Goal: Task Accomplishment & Management: Manage account settings

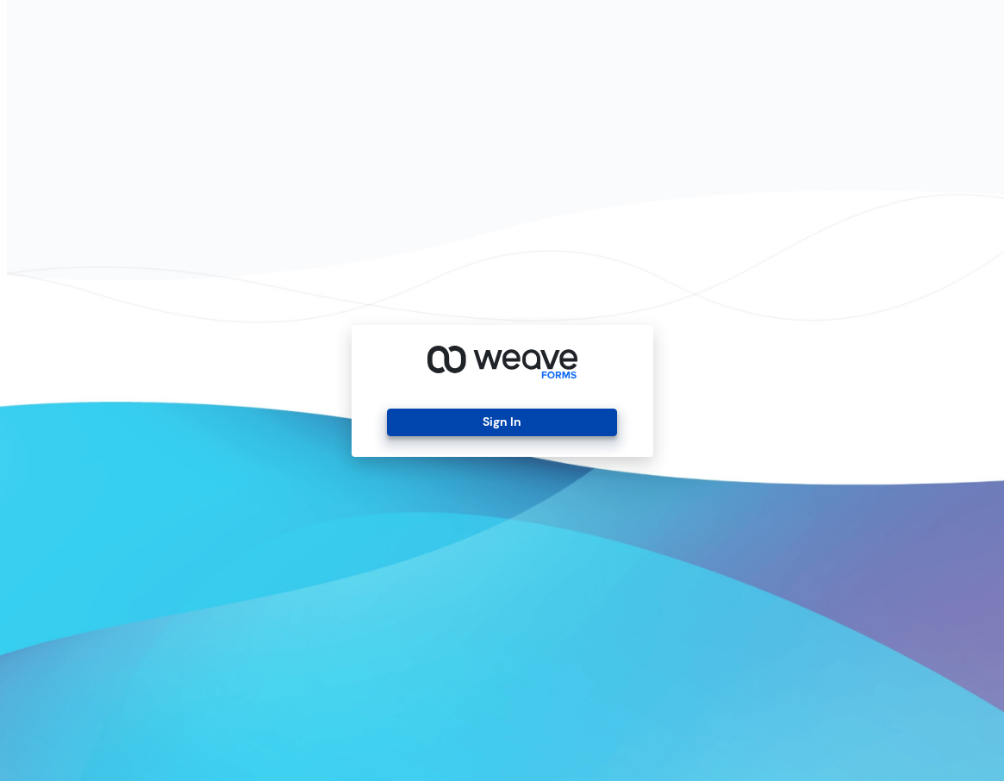
click at [554, 417] on button "Sign In" at bounding box center [502, 423] width 230 height 28
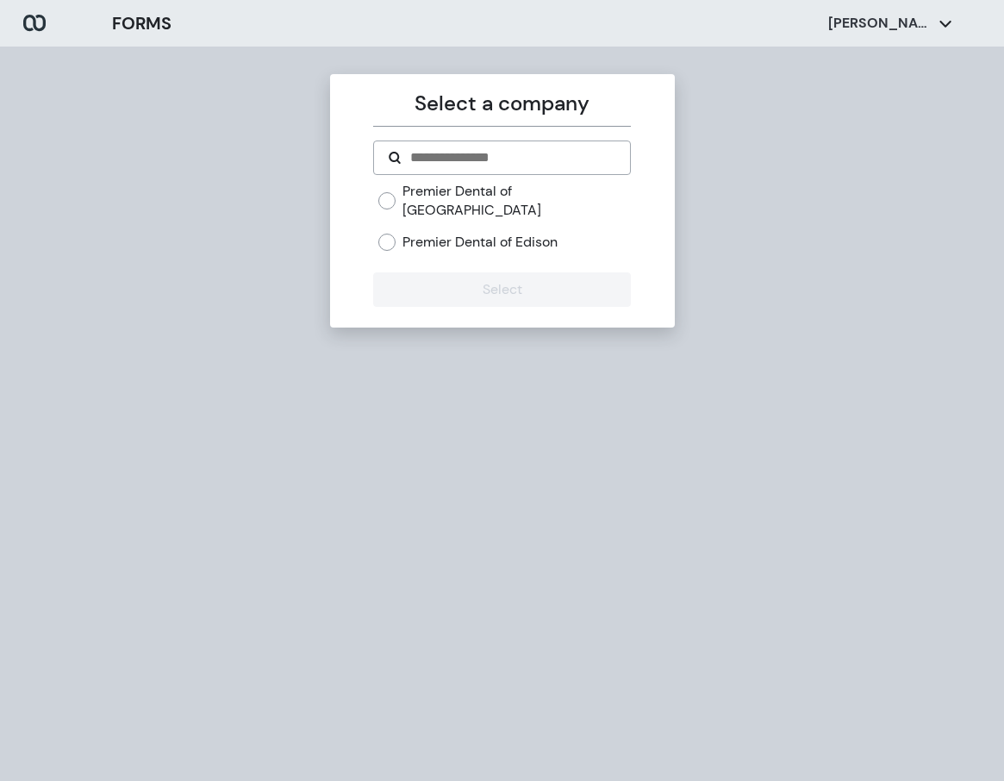
click at [483, 233] on label "Premier Dental of Edison" at bounding box center [480, 242] width 155 height 19
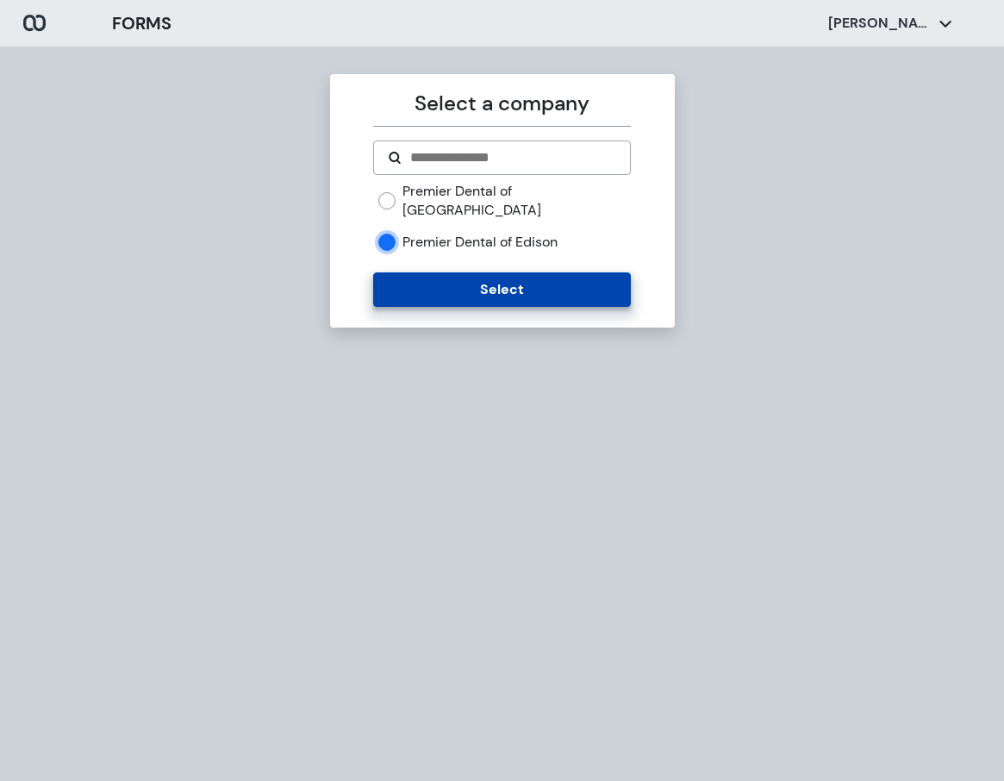
click at [498, 272] on button "Select" at bounding box center [502, 289] width 258 height 34
